Goal: Entertainment & Leisure: Consume media (video, audio)

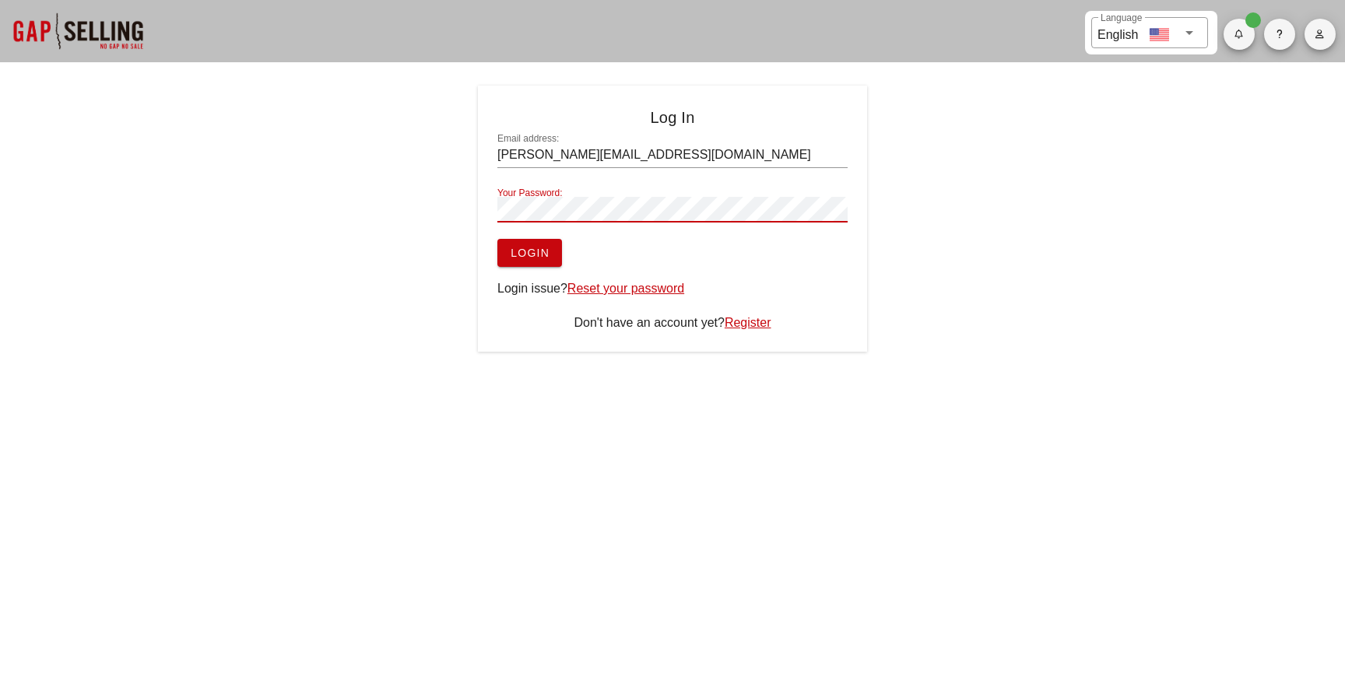
click at [497, 239] on button "Login" at bounding box center [529, 253] width 65 height 28
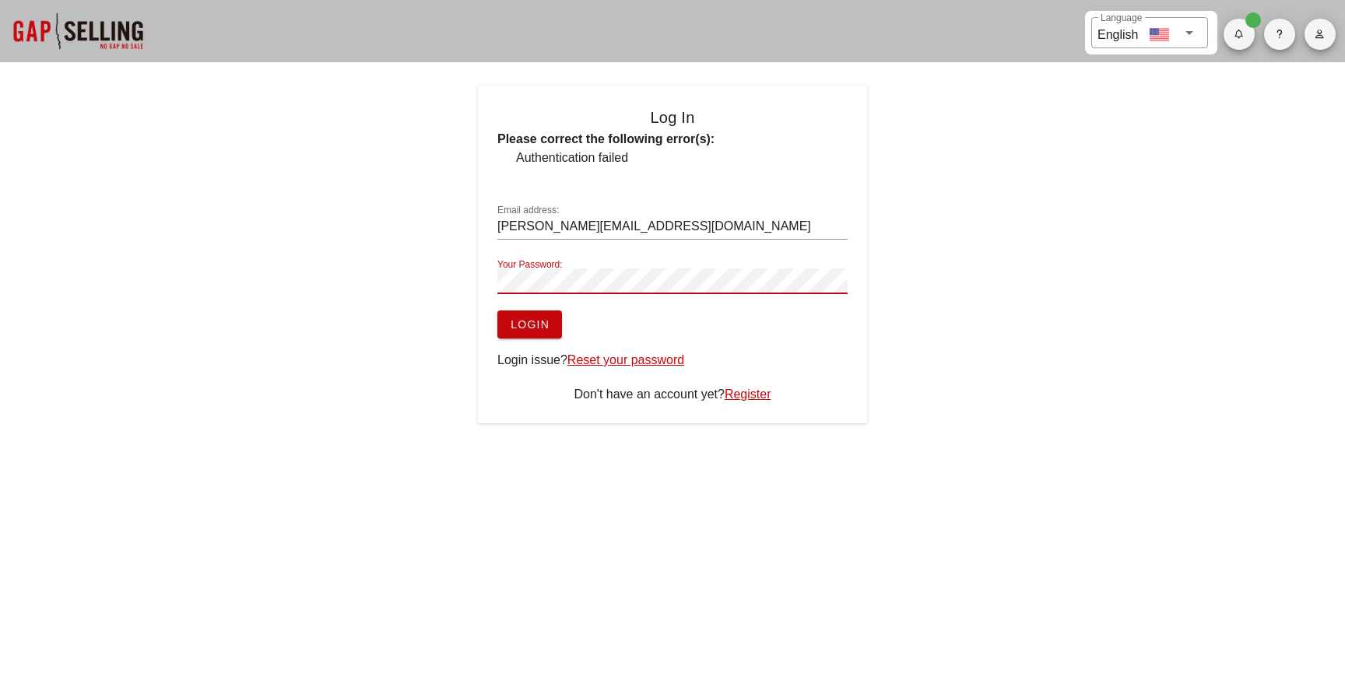
click at [497, 311] on button "Login" at bounding box center [529, 325] width 65 height 28
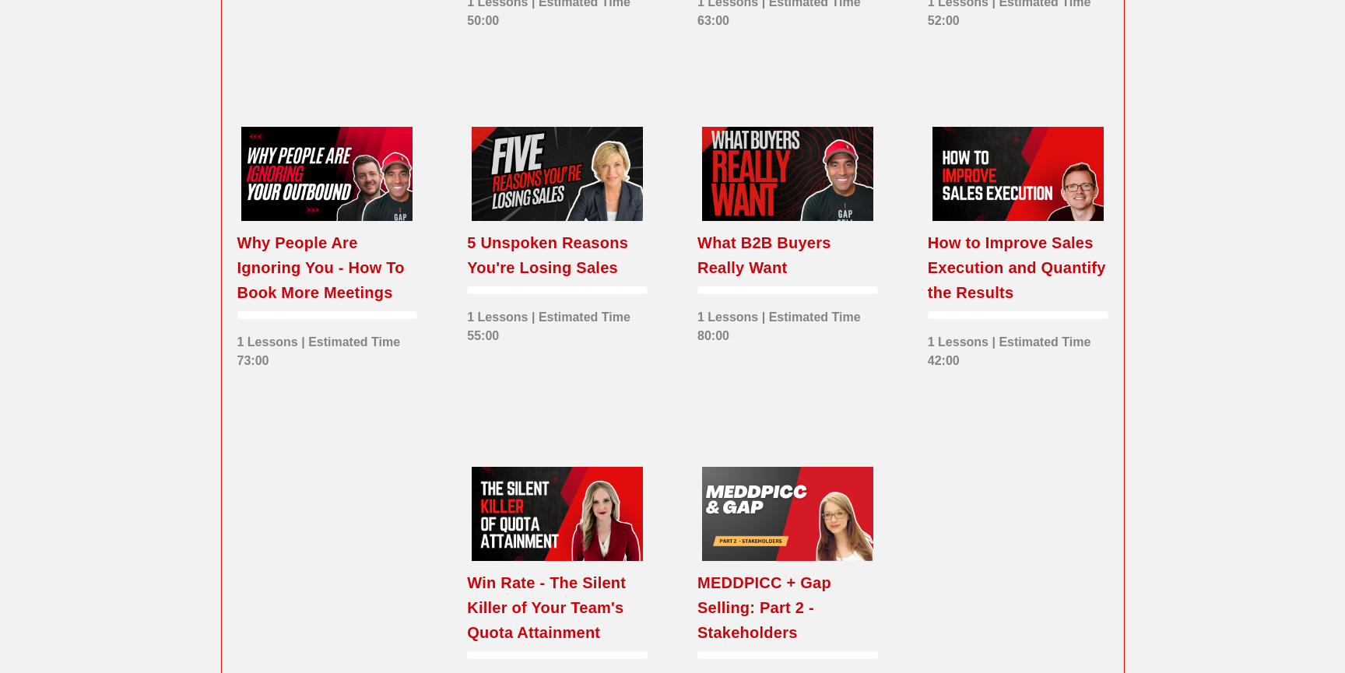
scroll to position [2623, 0]
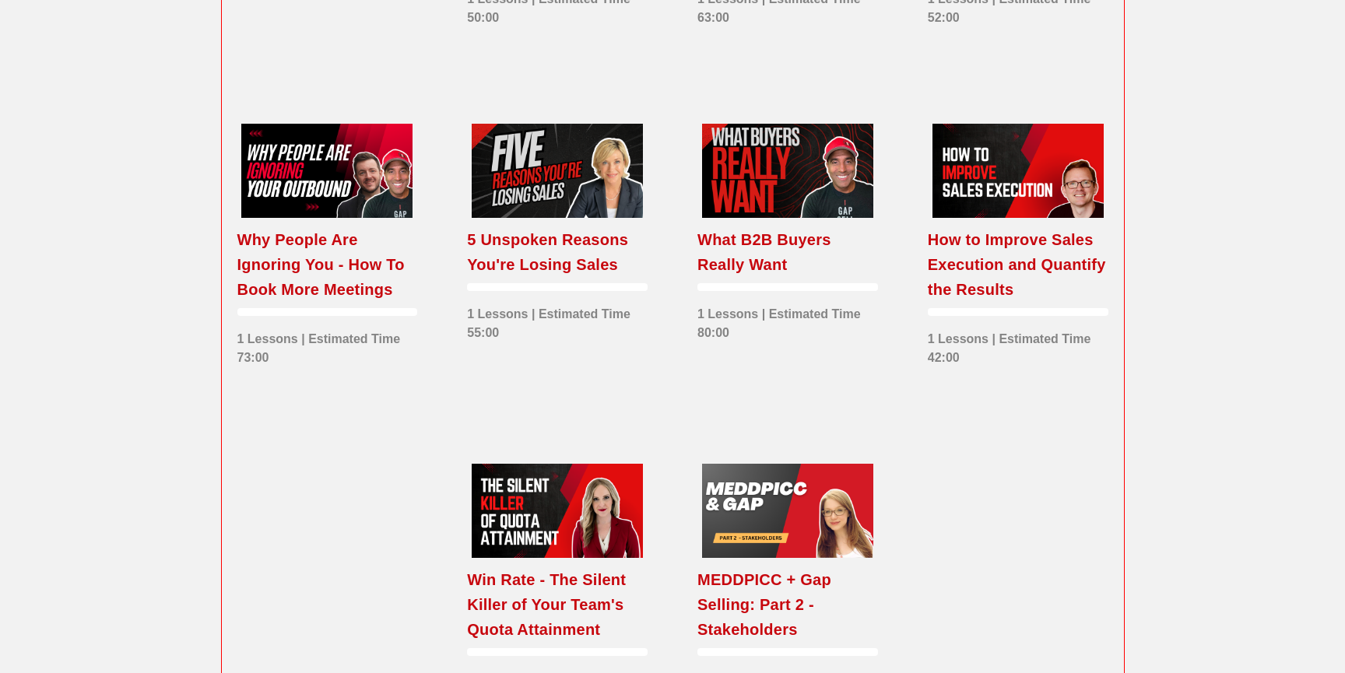
click at [280, 302] on div "Why People Are Ignoring You - How To Book More Meetings" at bounding box center [327, 264] width 181 height 75
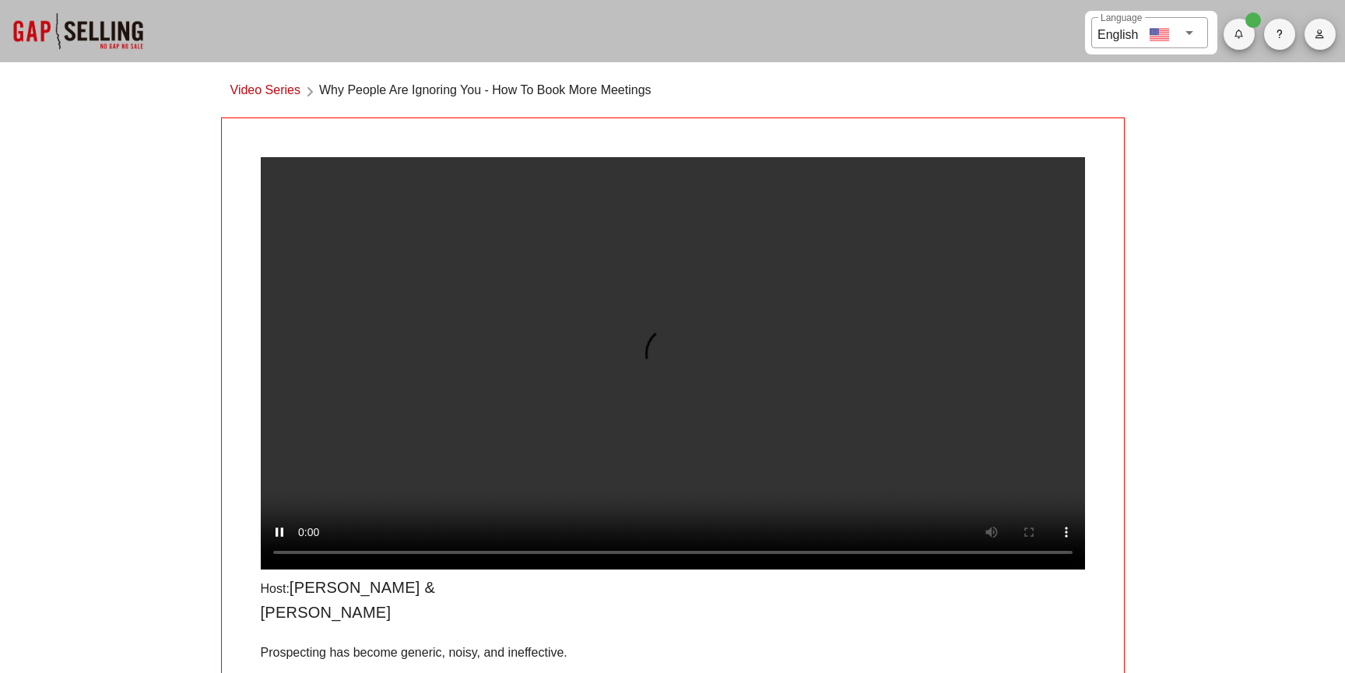
click at [724, 271] on video at bounding box center [673, 363] width 824 height 413
click at [419, 426] on video at bounding box center [673, 363] width 824 height 413
click at [613, 328] on video at bounding box center [673, 363] width 824 height 413
click at [569, 290] on video at bounding box center [673, 363] width 824 height 413
click at [90, 339] on div "​ Language English Video Series Why People Are Ignoring You - How To Book More …" at bounding box center [672, 464] width 1345 height 928
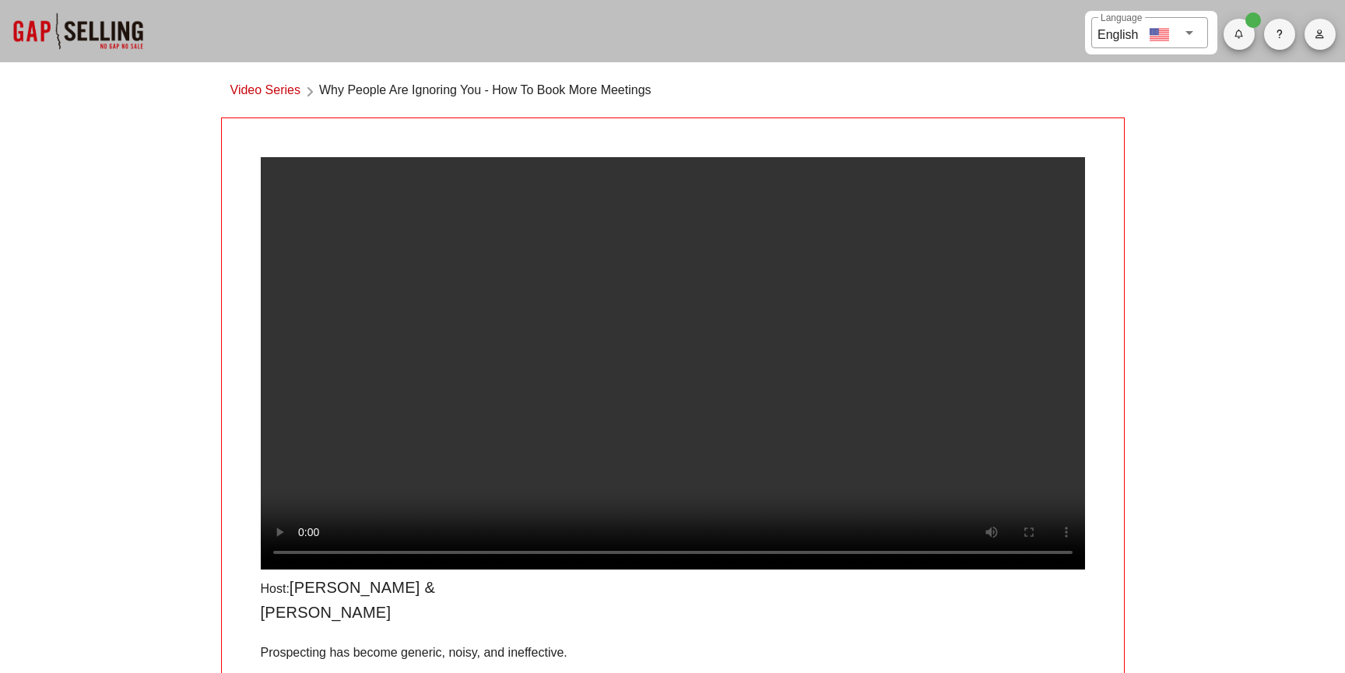
click at [531, 421] on video at bounding box center [673, 363] width 824 height 413
click at [682, 246] on video at bounding box center [673, 363] width 824 height 413
click at [128, 287] on div "​ Language English Video Series Why People Are Ignoring You - How To Book More …" at bounding box center [672, 464] width 1345 height 928
click at [61, 388] on div "​ Language English Video Series Why People Are Ignoring You - How To Book More …" at bounding box center [672, 464] width 1345 height 928
drag, startPoint x: 153, startPoint y: 310, endPoint x: 202, endPoint y: 305, distance: 50.0
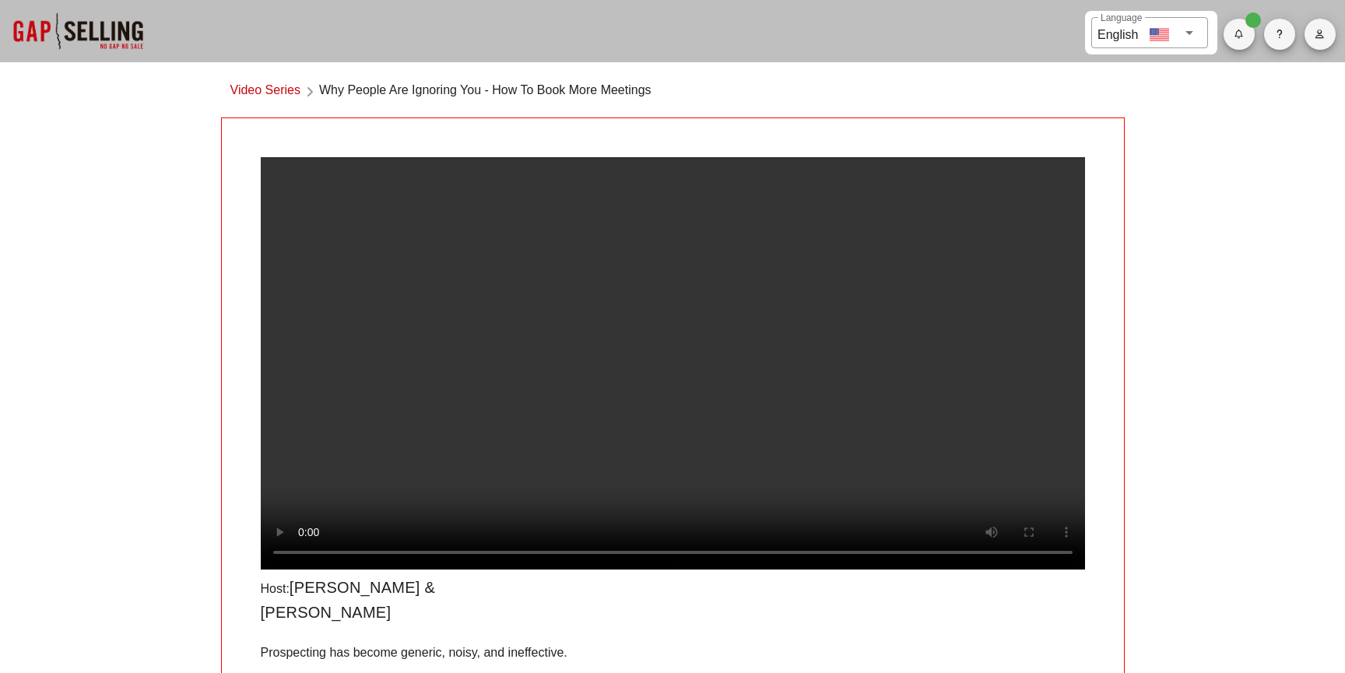
click at [153, 309] on div "​ Language English Video Series Why People Are Ignoring You - How To Book More …" at bounding box center [672, 464] width 1345 height 928
click at [803, 132] on div "Host: [PERSON_NAME] & [PERSON_NAME] Prospecting has become generic, noisy, and …" at bounding box center [673, 518] width 904 height 801
click at [675, 286] on video at bounding box center [673, 363] width 824 height 413
click at [687, 292] on video at bounding box center [673, 363] width 824 height 413
click at [549, 338] on video at bounding box center [673, 363] width 824 height 413
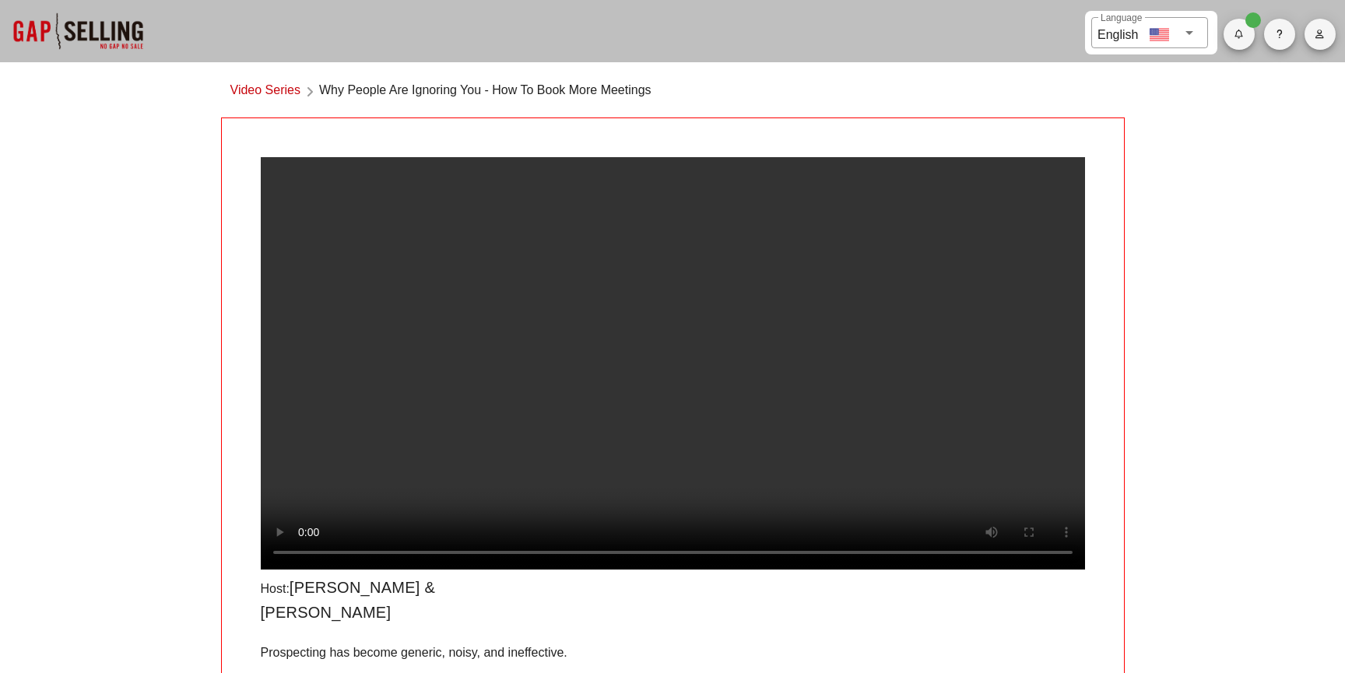
click at [649, 263] on video at bounding box center [673, 363] width 824 height 413
click at [606, 392] on video at bounding box center [673, 363] width 824 height 413
click at [624, 304] on video at bounding box center [673, 363] width 824 height 413
click at [198, 215] on div "​ Language English Video Series Why People Are Ignoring You - How To Book More …" at bounding box center [672, 464] width 1345 height 928
click at [104, 428] on div "​ Language English Video Series Why People Are Ignoring You - How To Book More …" at bounding box center [672, 464] width 1345 height 928
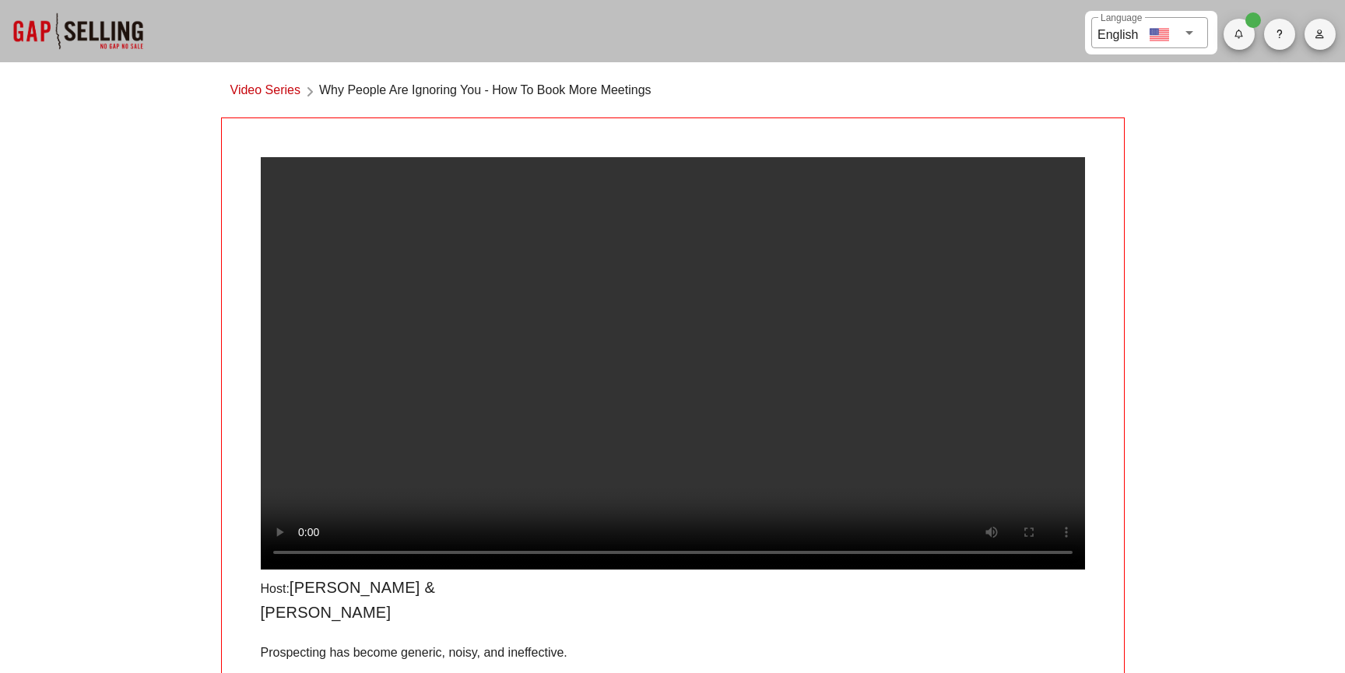
click at [778, 96] on div "Video Series Why People Are Ignoring You - How To Book More Meetings" at bounding box center [673, 95] width 904 height 46
click at [761, 441] on video at bounding box center [673, 363] width 824 height 413
click at [761, 429] on video at bounding box center [673, 363] width 824 height 413
click at [581, 424] on video at bounding box center [673, 363] width 824 height 413
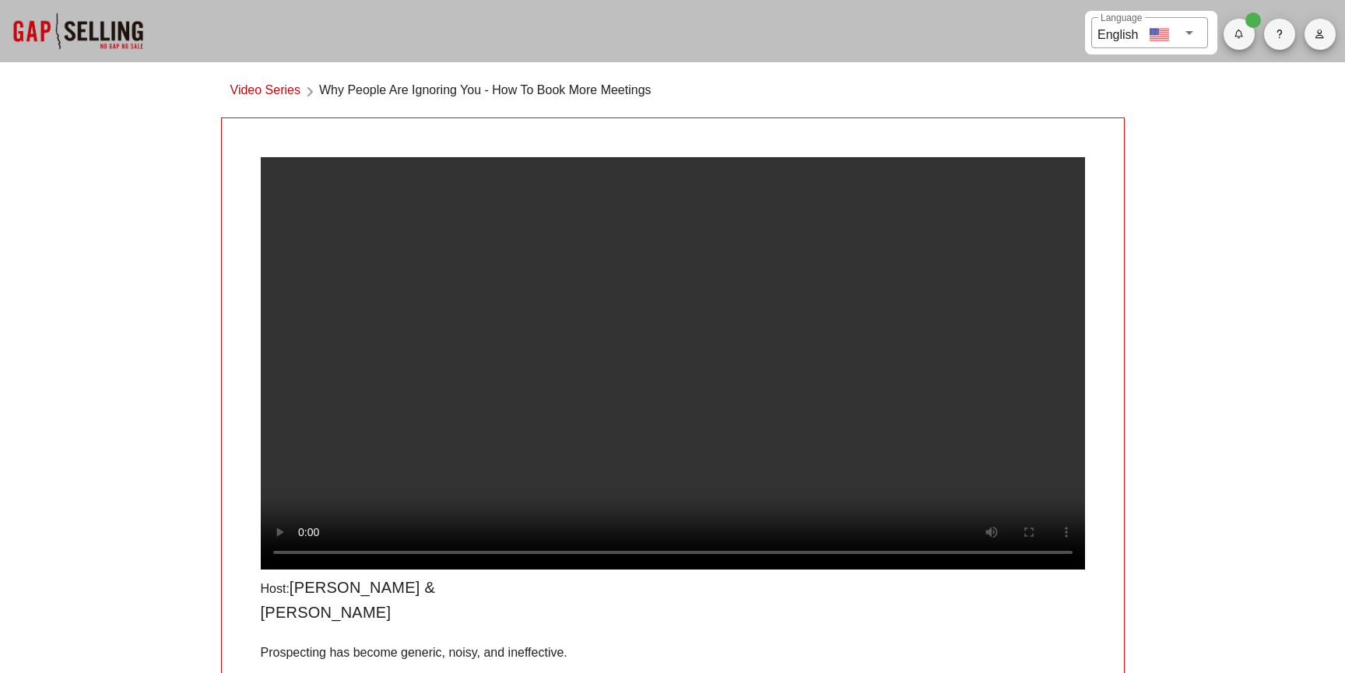
click at [536, 391] on video at bounding box center [673, 363] width 824 height 413
click at [409, 297] on video at bounding box center [673, 363] width 824 height 413
click at [79, 398] on div "​ Language English Video Series Why People Are Ignoring You - How To Book More …" at bounding box center [672, 464] width 1345 height 928
click at [491, 428] on video at bounding box center [673, 363] width 824 height 413
click at [498, 381] on video at bounding box center [673, 363] width 824 height 413
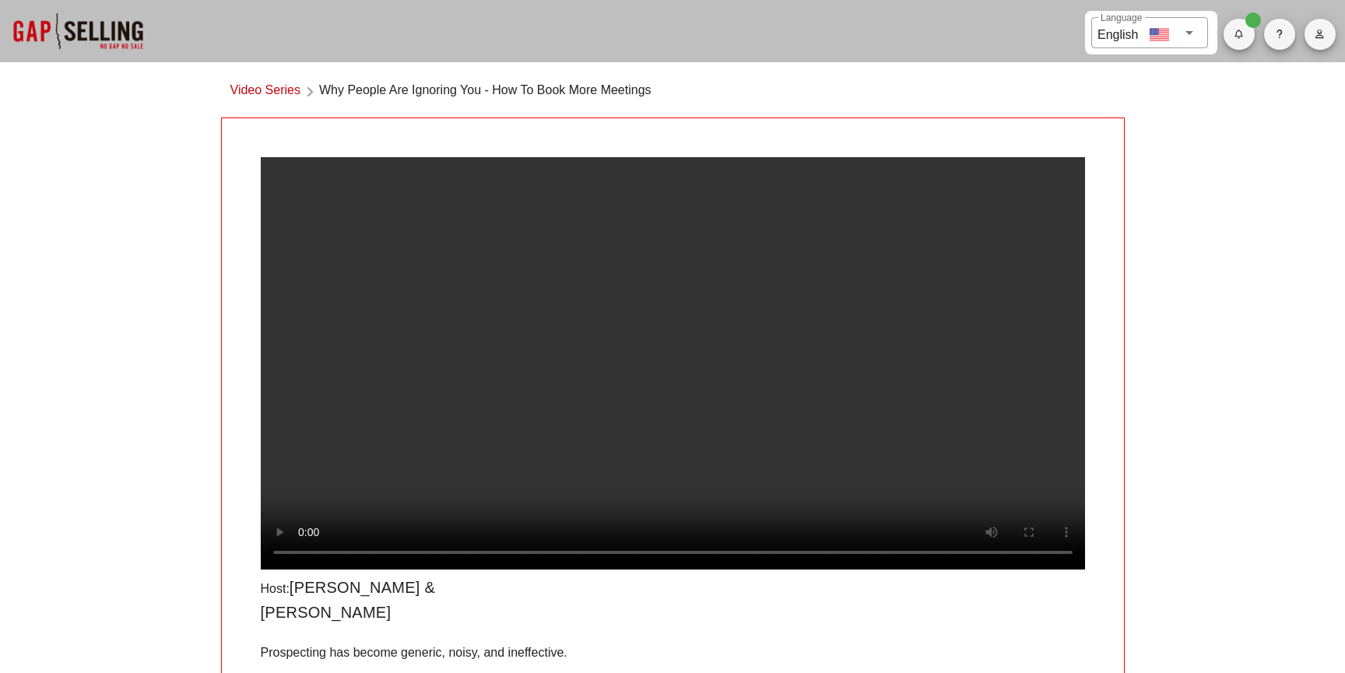
click at [701, 377] on video at bounding box center [673, 363] width 824 height 413
click at [96, 367] on div "​ Language English Video Series Why People Are Ignoring You - How To Book More …" at bounding box center [672, 464] width 1345 height 928
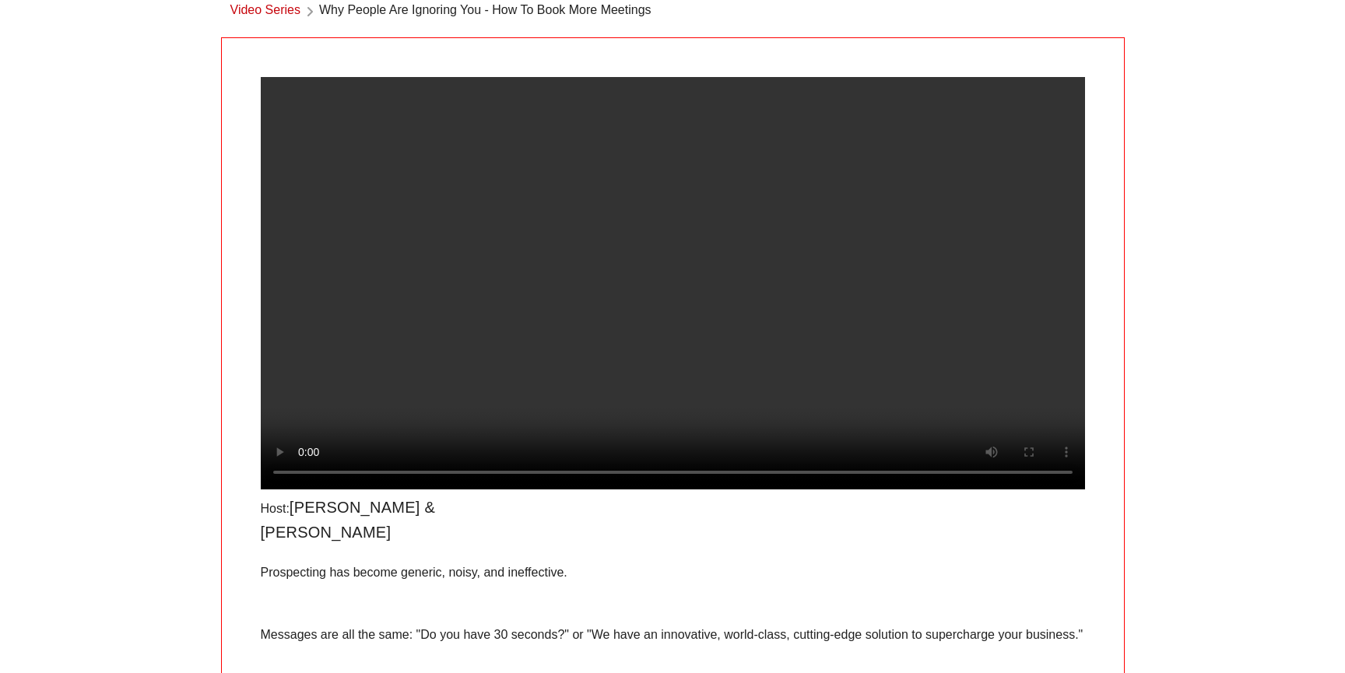
scroll to position [51, 0]
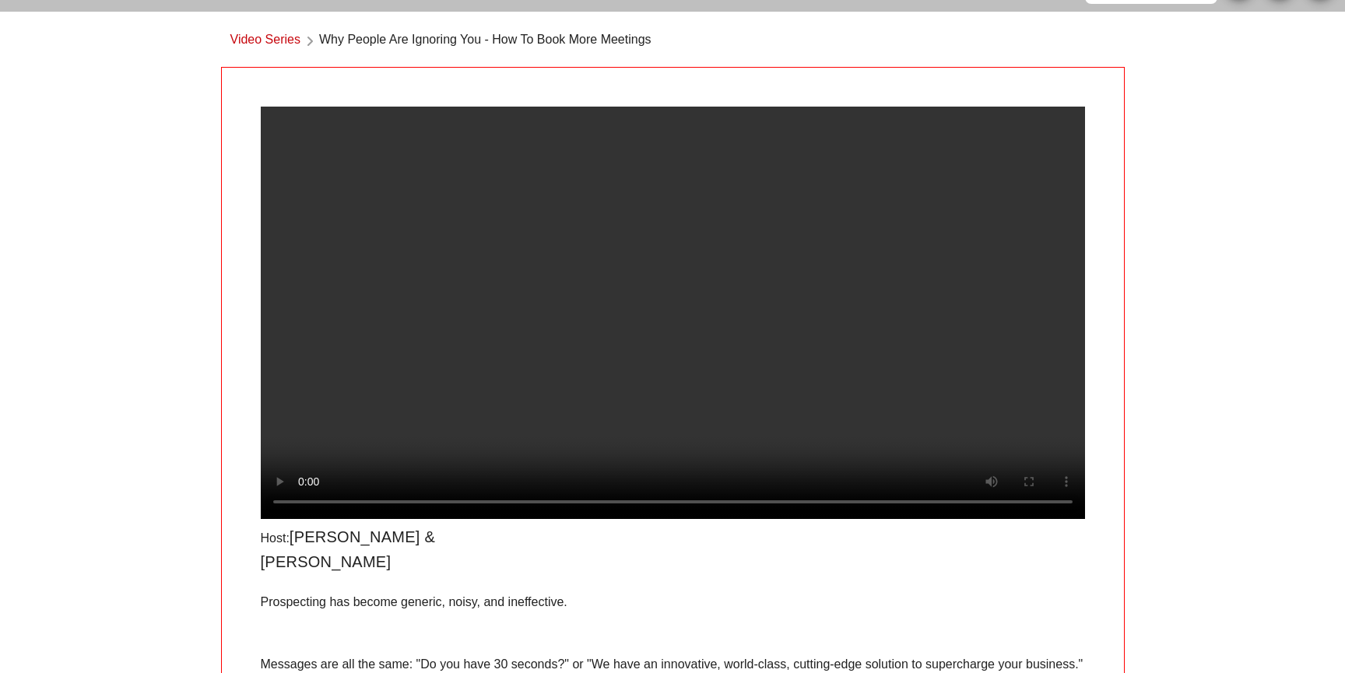
click at [530, 267] on video at bounding box center [673, 313] width 824 height 413
click at [156, 278] on div "​ Language English Video Series Why People Are Ignoring You - How To Book More …" at bounding box center [672, 413] width 1345 height 928
click at [195, 307] on div "​ Language English Video Series Why People Are Ignoring You - How To Book More …" at bounding box center [672, 413] width 1345 height 928
click at [574, 384] on video at bounding box center [673, 313] width 824 height 413
click at [684, 325] on video at bounding box center [673, 313] width 824 height 413
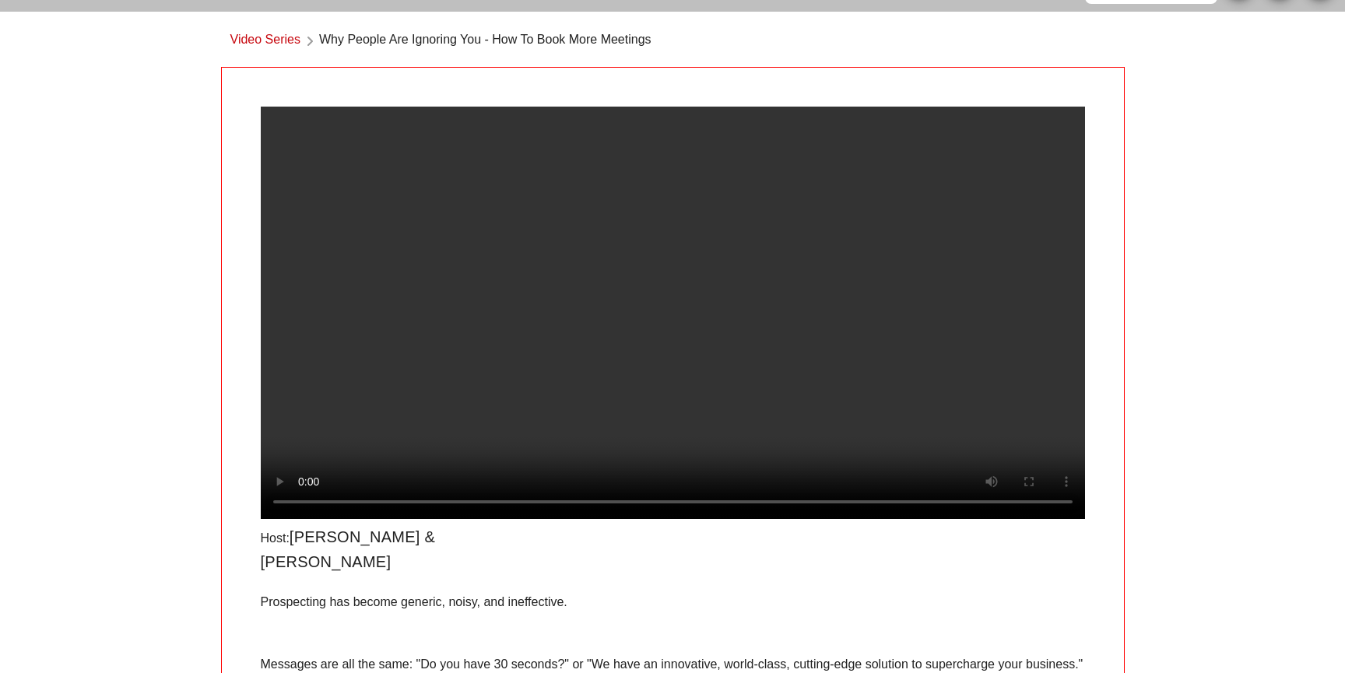
click at [628, 319] on video at bounding box center [673, 313] width 824 height 413
click at [624, 314] on video at bounding box center [673, 313] width 824 height 413
click at [492, 238] on video at bounding box center [673, 313] width 824 height 413
click at [584, 388] on video at bounding box center [673, 313] width 824 height 413
click at [657, 318] on video at bounding box center [673, 313] width 824 height 413
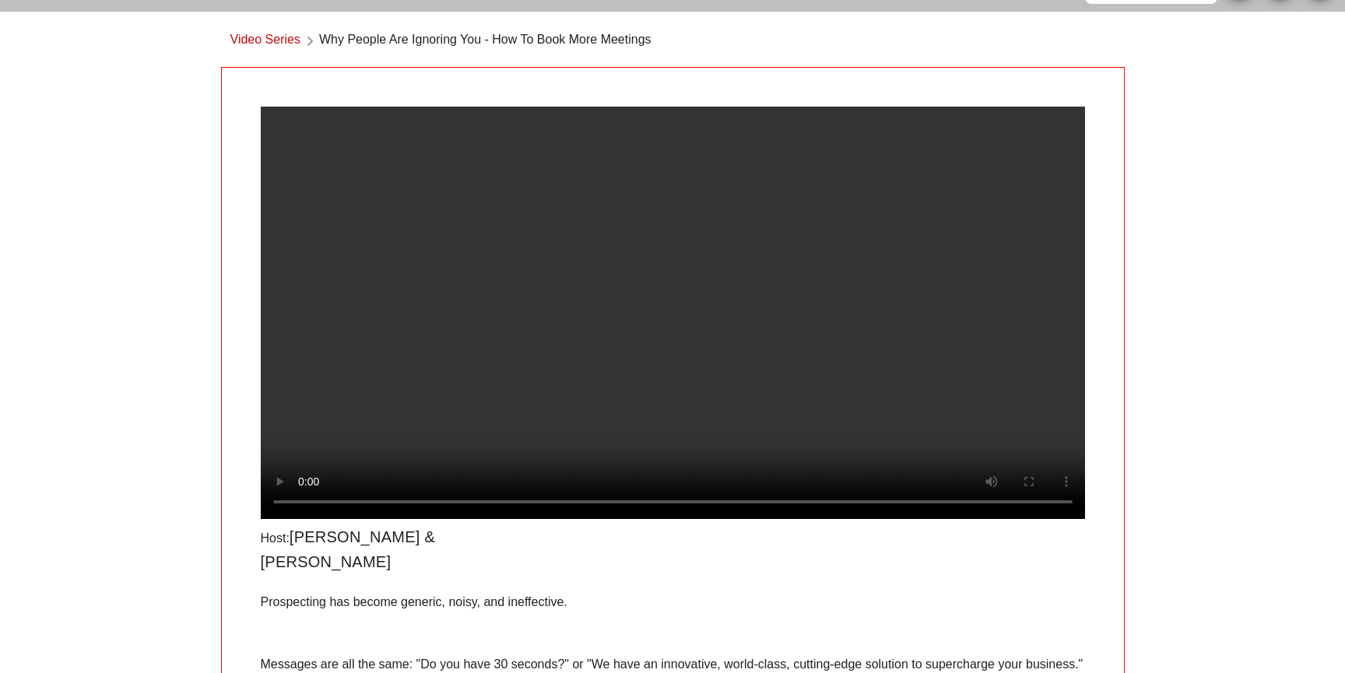
click at [627, 230] on video at bounding box center [673, 313] width 824 height 413
click at [160, 241] on div "​ Language English Video Series Why People Are Ignoring You - How To Book More …" at bounding box center [672, 413] width 1345 height 928
click at [634, 148] on video at bounding box center [673, 313] width 824 height 413
click at [524, 335] on video at bounding box center [673, 313] width 824 height 413
click at [522, 335] on video at bounding box center [673, 313] width 824 height 413
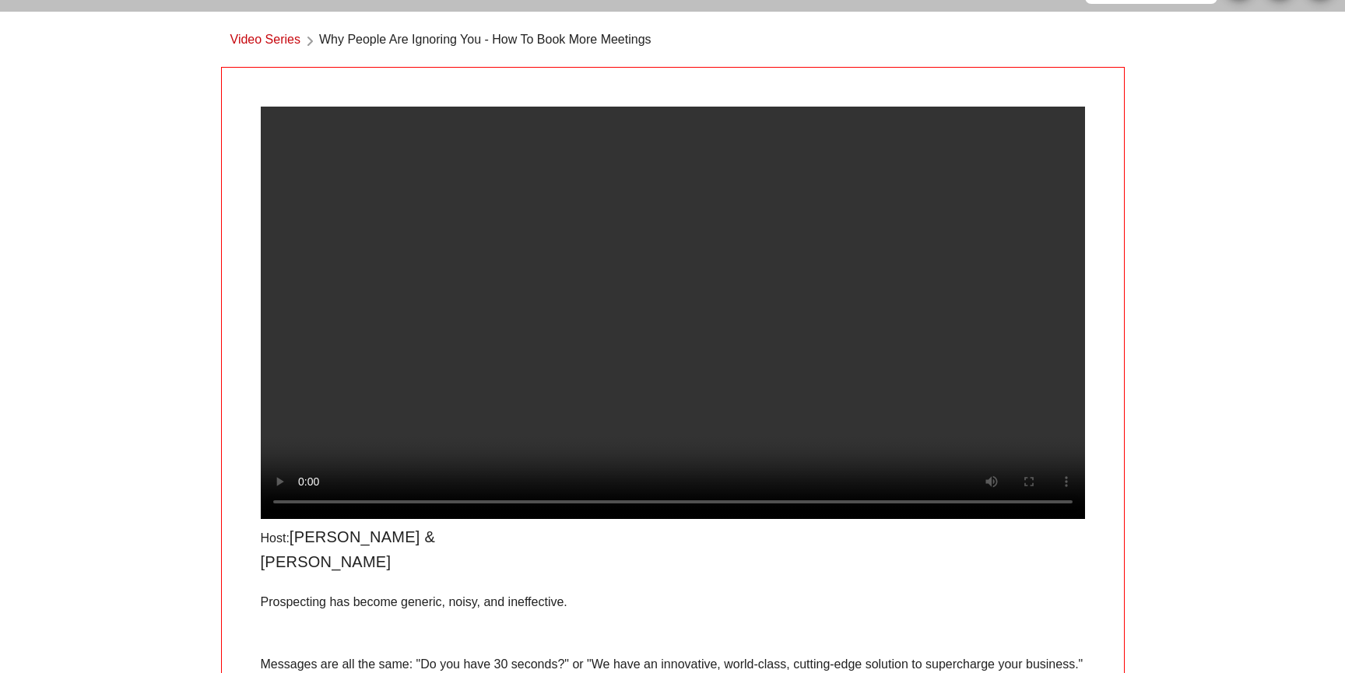
click at [540, 339] on video at bounding box center [673, 313] width 824 height 413
click at [652, 320] on video at bounding box center [673, 313] width 824 height 413
click at [663, 364] on video at bounding box center [673, 313] width 824 height 413
click at [712, 321] on video at bounding box center [673, 313] width 824 height 413
